Goal: Task Accomplishment & Management: Use online tool/utility

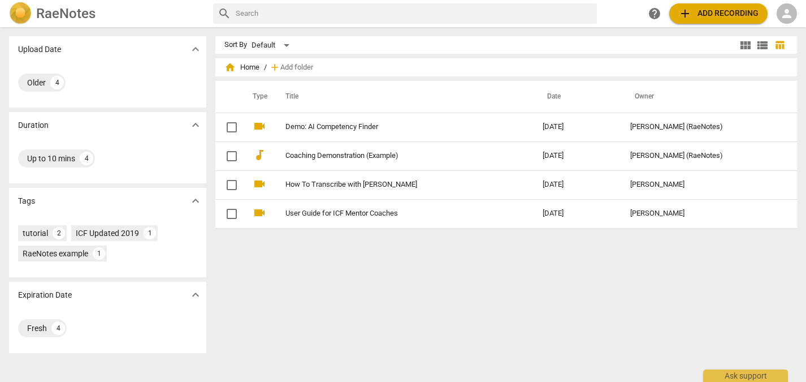
click at [698, 15] on span "add Add recording" at bounding box center [718, 14] width 80 height 14
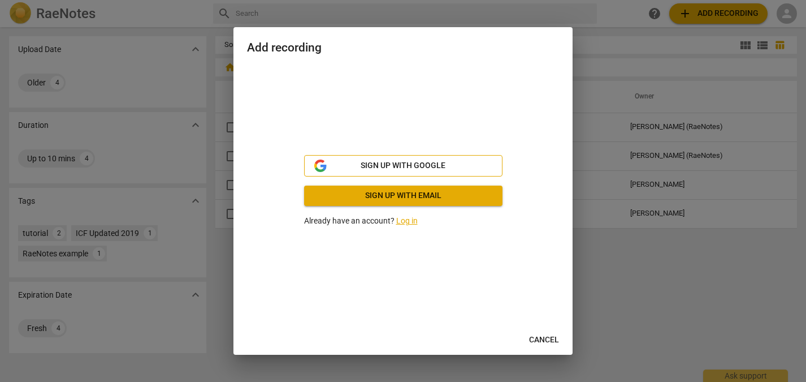
click at [400, 165] on span "Sign up with Google" at bounding box center [403, 165] width 85 height 11
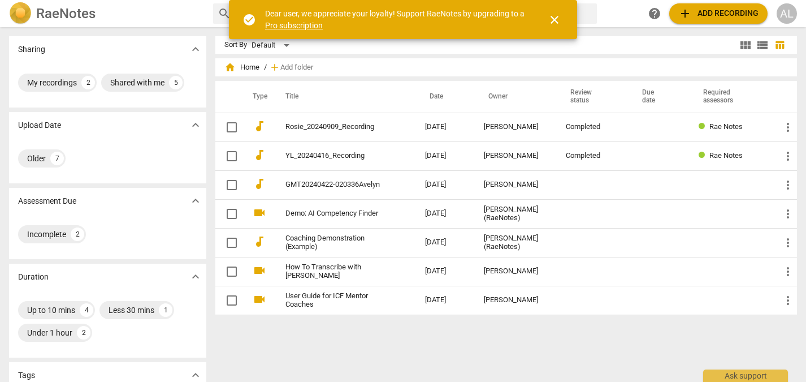
click at [557, 25] on span "close" at bounding box center [555, 20] width 14 height 14
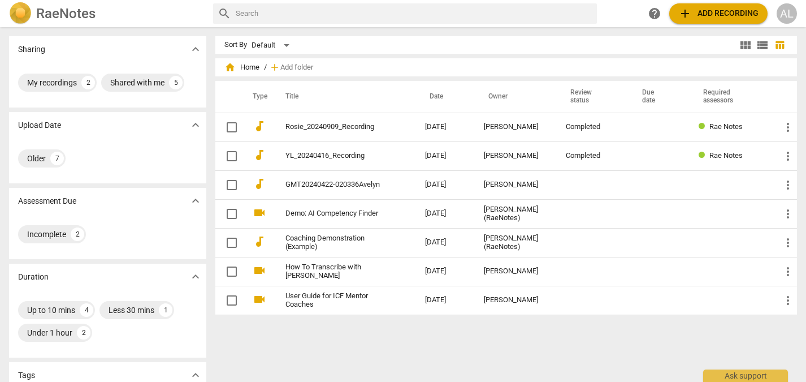
click at [708, 16] on span "add Add recording" at bounding box center [718, 14] width 80 height 14
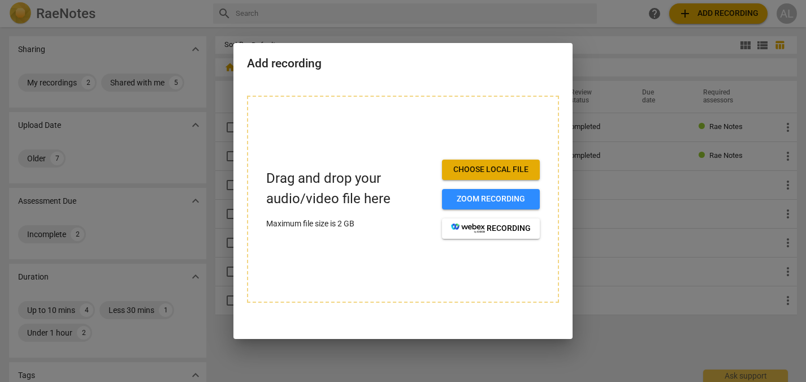
click at [498, 168] on span "Choose local file" at bounding box center [491, 169] width 80 height 11
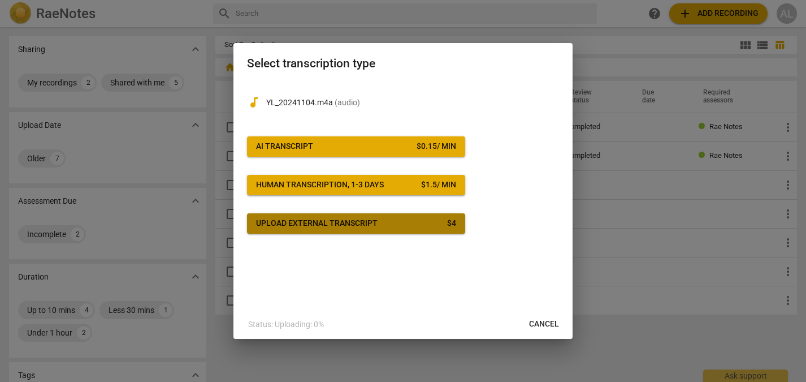
click at [395, 231] on button "Upload external transcript $ 4" at bounding box center [356, 223] width 218 height 20
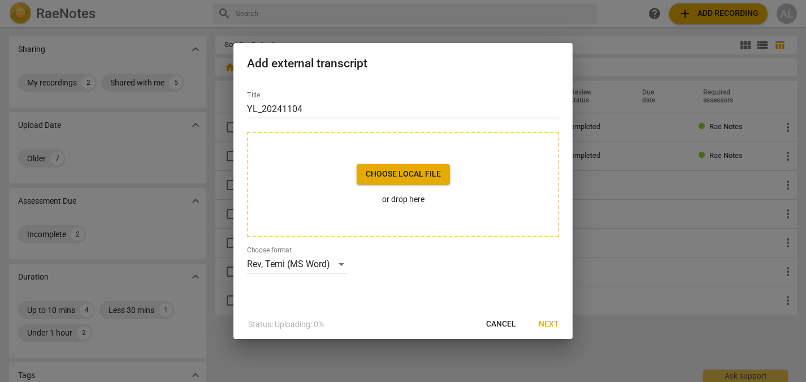
click at [417, 172] on span "Choose local file" at bounding box center [403, 173] width 75 height 11
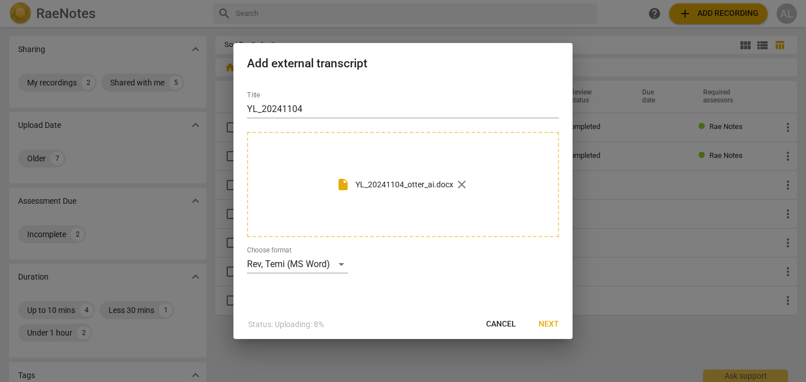
click at [558, 323] on span "Next" at bounding box center [549, 323] width 20 height 11
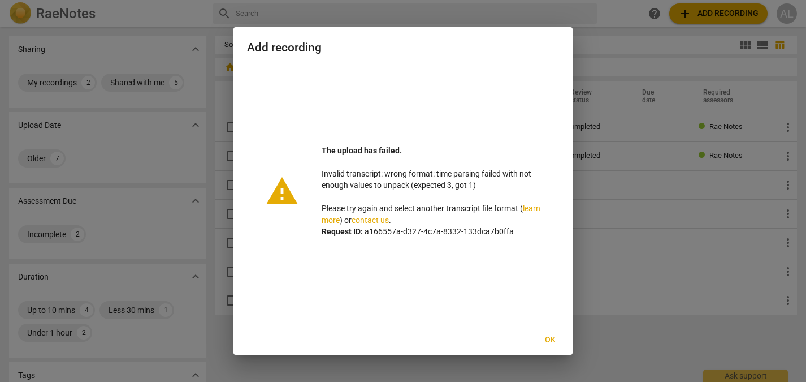
click at [553, 336] on span "Ok" at bounding box center [550, 339] width 18 height 11
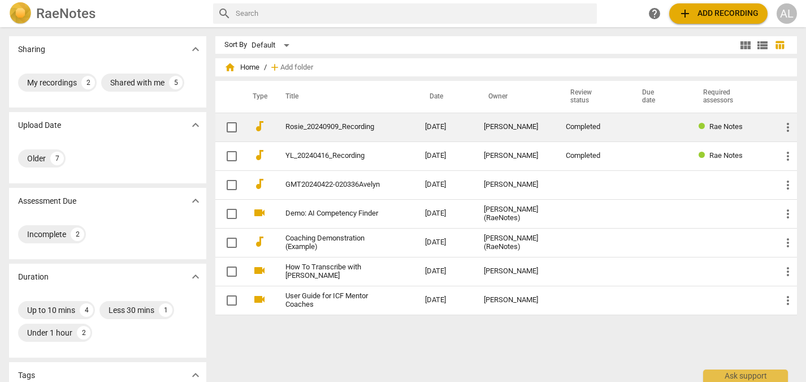
click at [373, 126] on link "Rosie_20240909_Recording" at bounding box center [336, 127] width 100 height 8
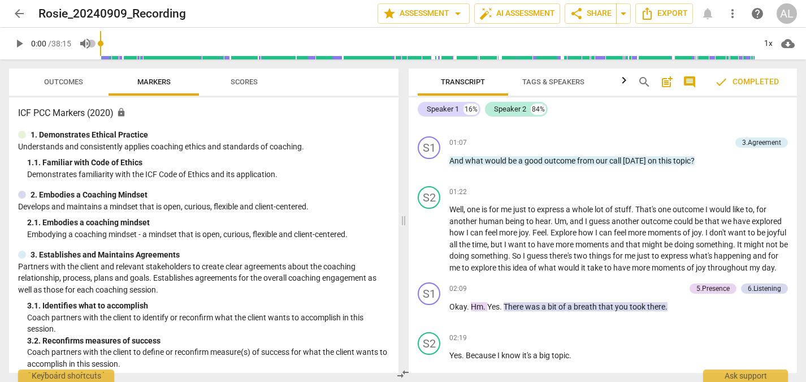
scroll to position [445, 0]
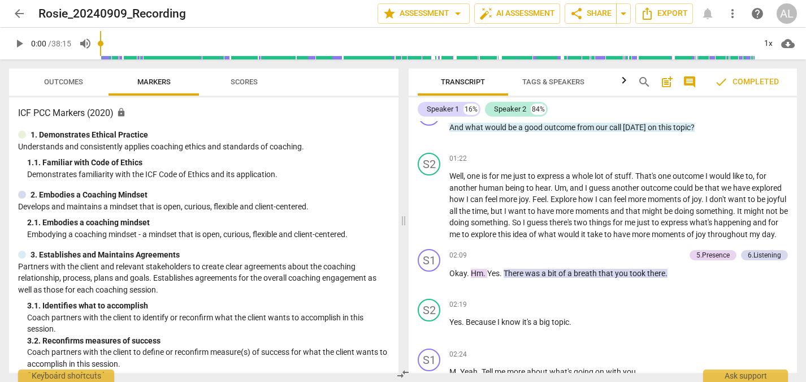
click at [683, 85] on span "comment" at bounding box center [690, 82] width 14 height 14
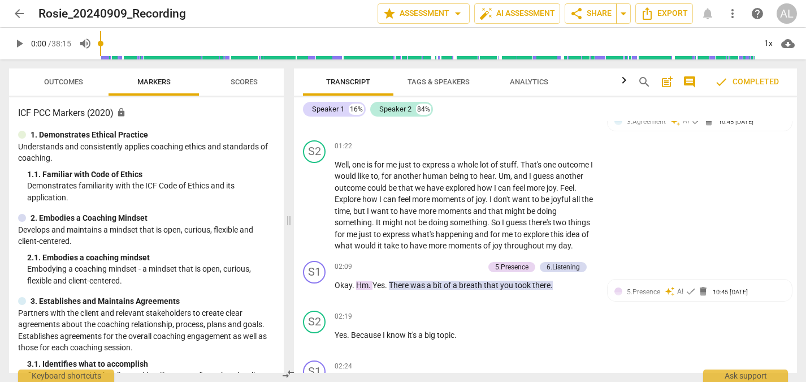
click at [664, 82] on span "post_add" at bounding box center [667, 82] width 14 height 14
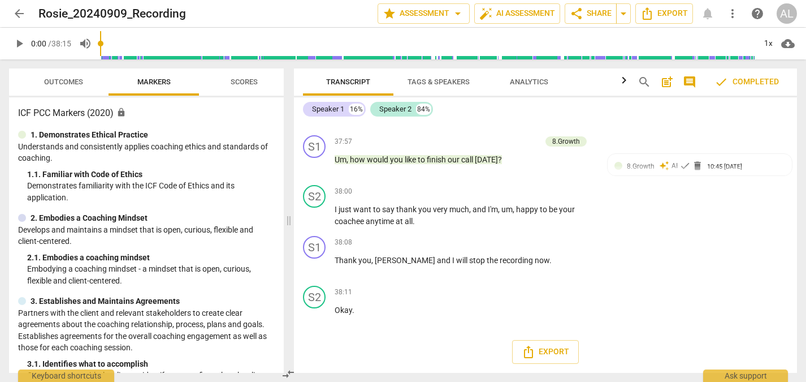
scroll to position [8376, 0]
